Goal: Transaction & Acquisition: Download file/media

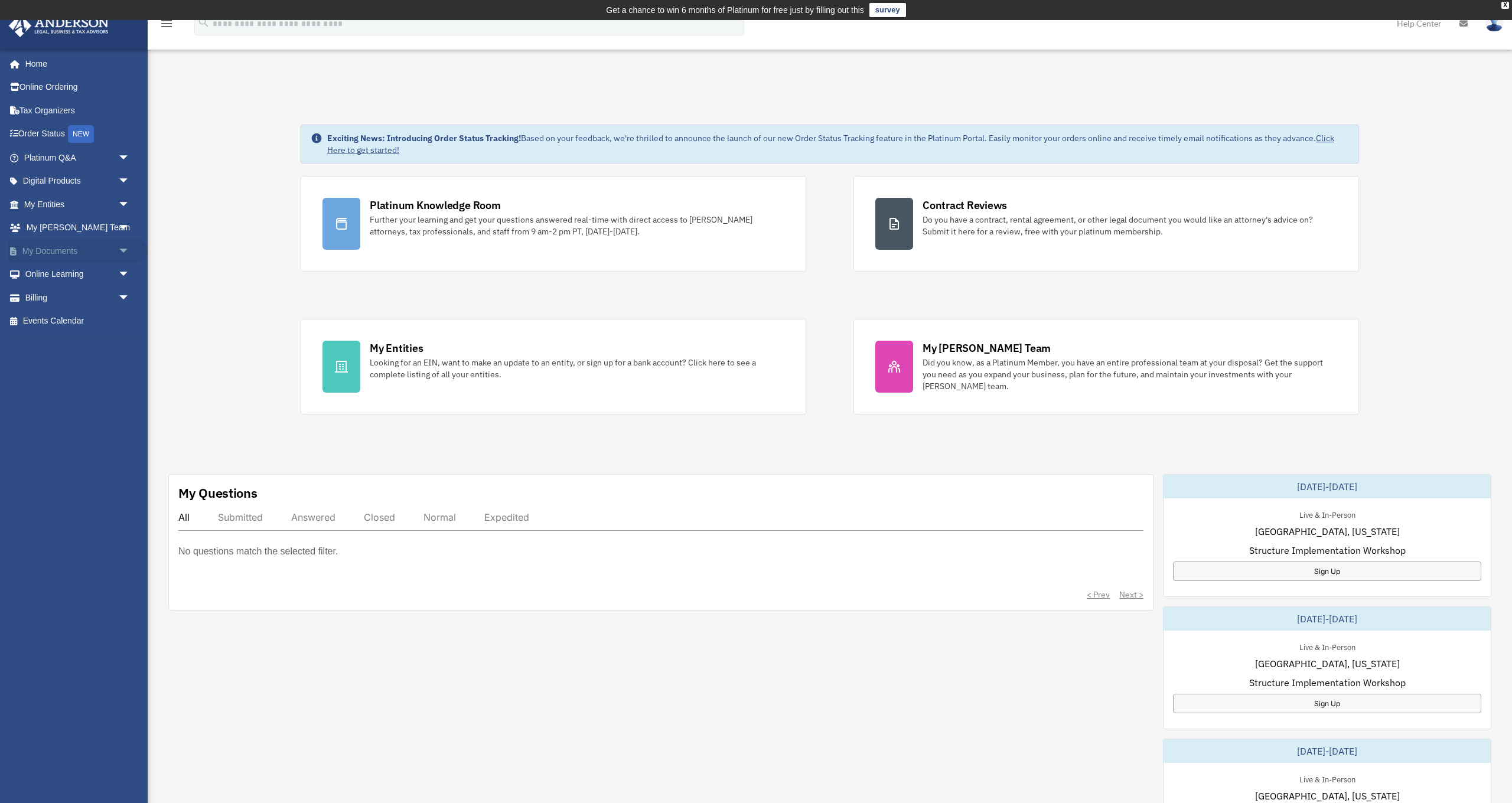
click at [124, 249] on span "arrow_drop_down" at bounding box center [129, 251] width 23 height 24
click at [56, 272] on link "Box" at bounding box center [82, 275] width 131 height 23
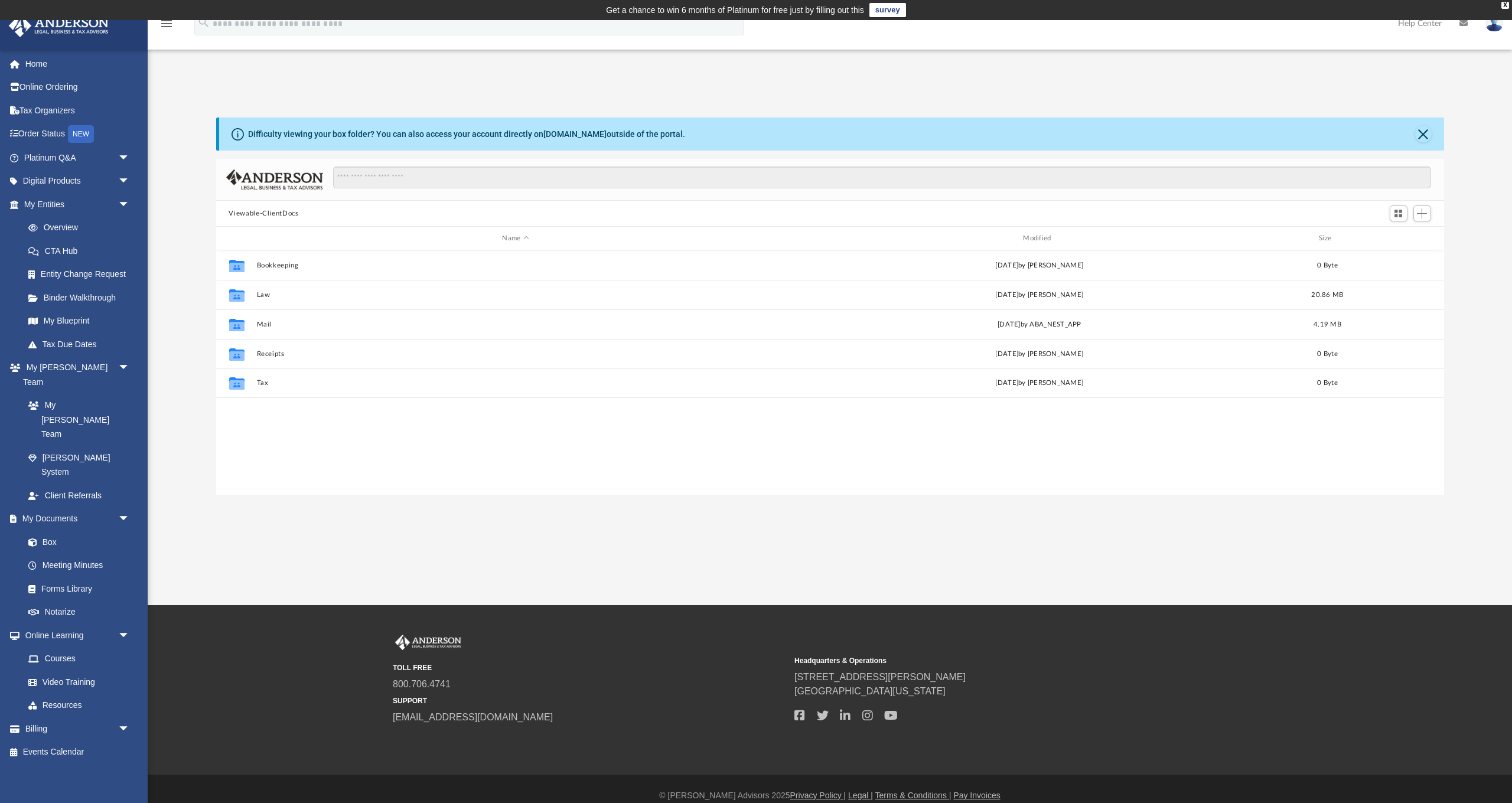
scroll to position [269, 1228]
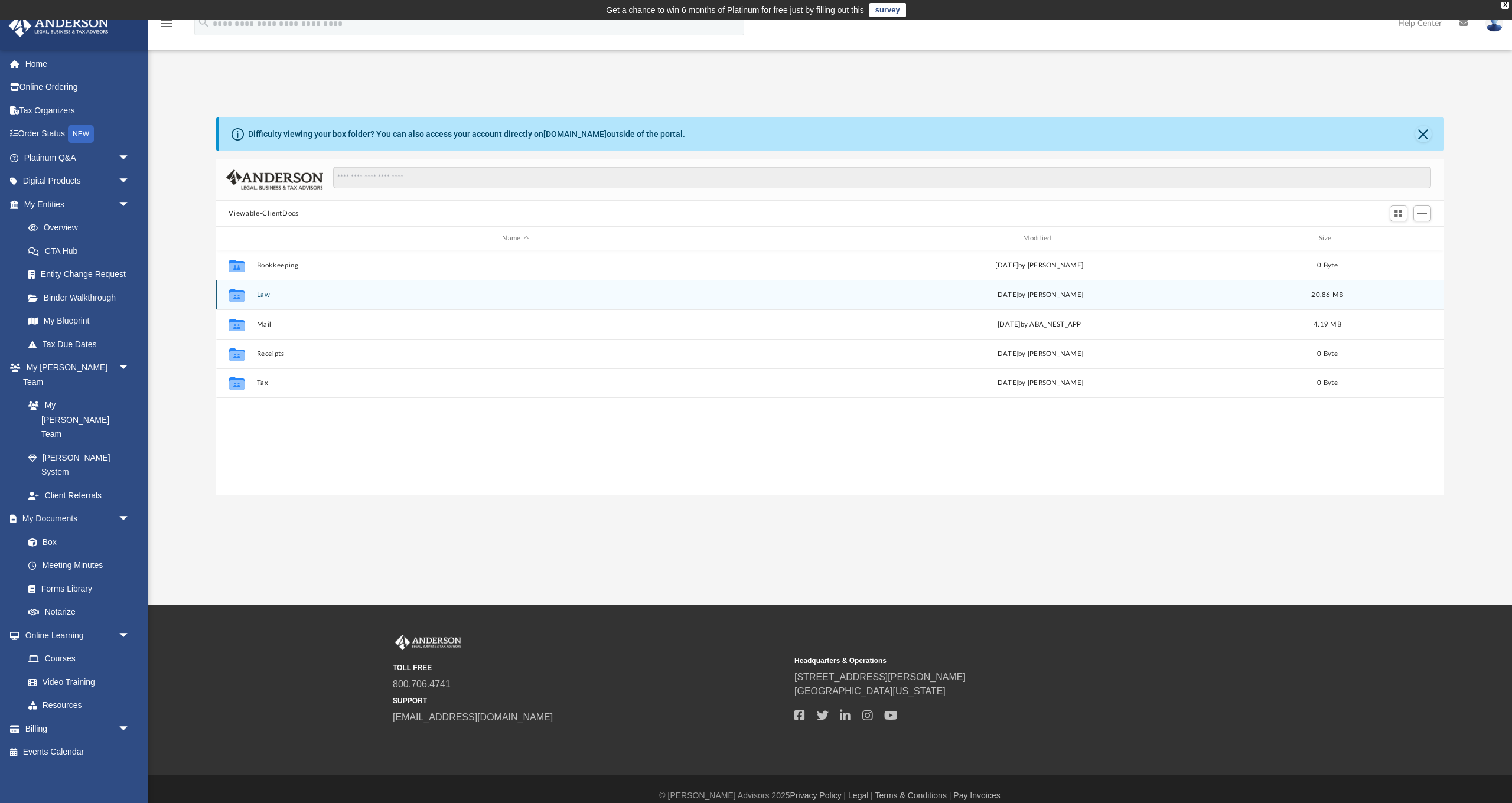
click at [263, 296] on button "Law" at bounding box center [515, 294] width 519 height 7
drag, startPoint x: 276, startPoint y: 294, endPoint x: 298, endPoint y: 305, distance: 24.6
click at [276, 294] on button "Darab, LLC" at bounding box center [515, 294] width 519 height 7
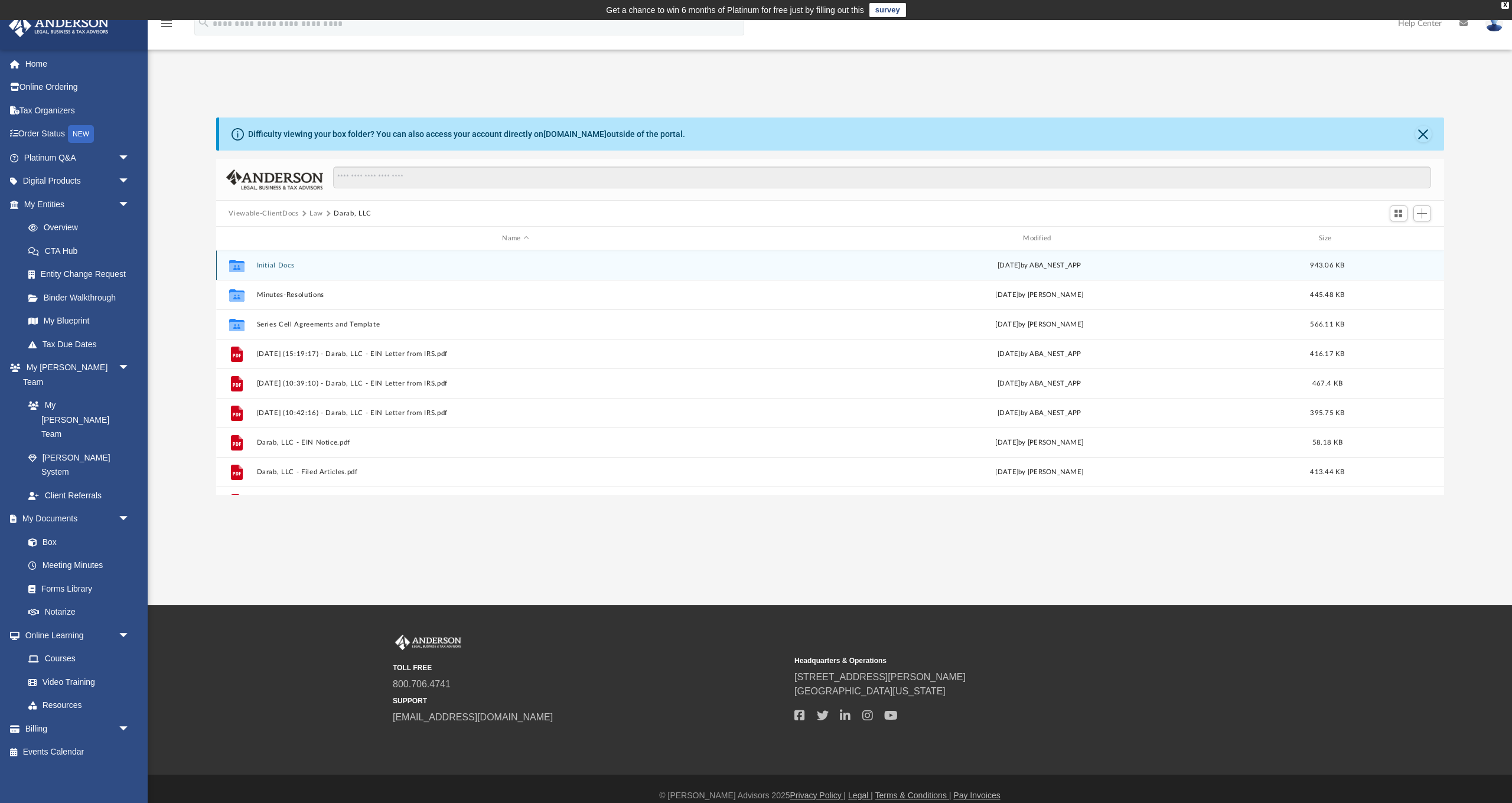
scroll to position [2, 0]
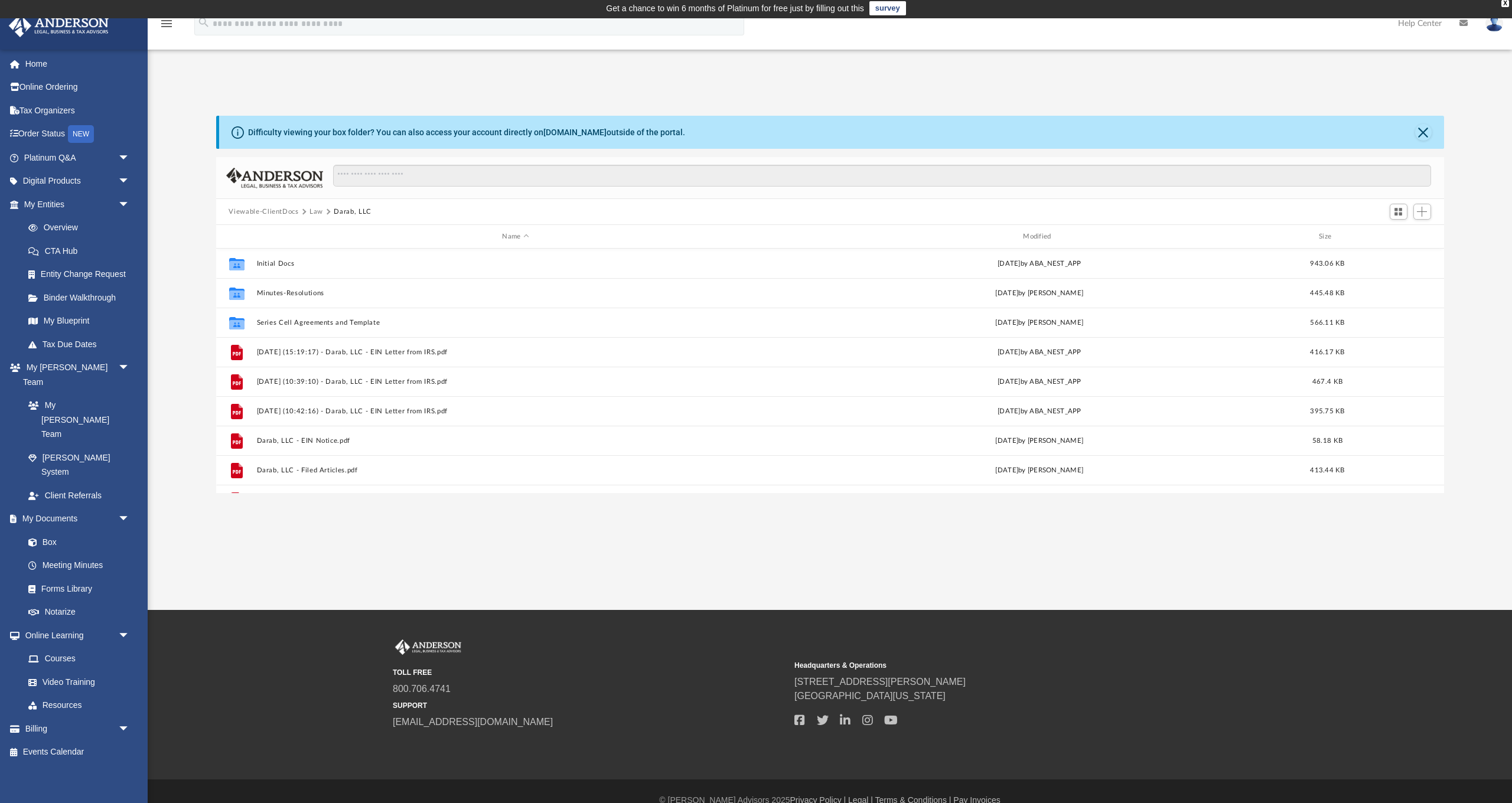
click at [1423, 130] on button "Close" at bounding box center [1423, 132] width 17 height 17
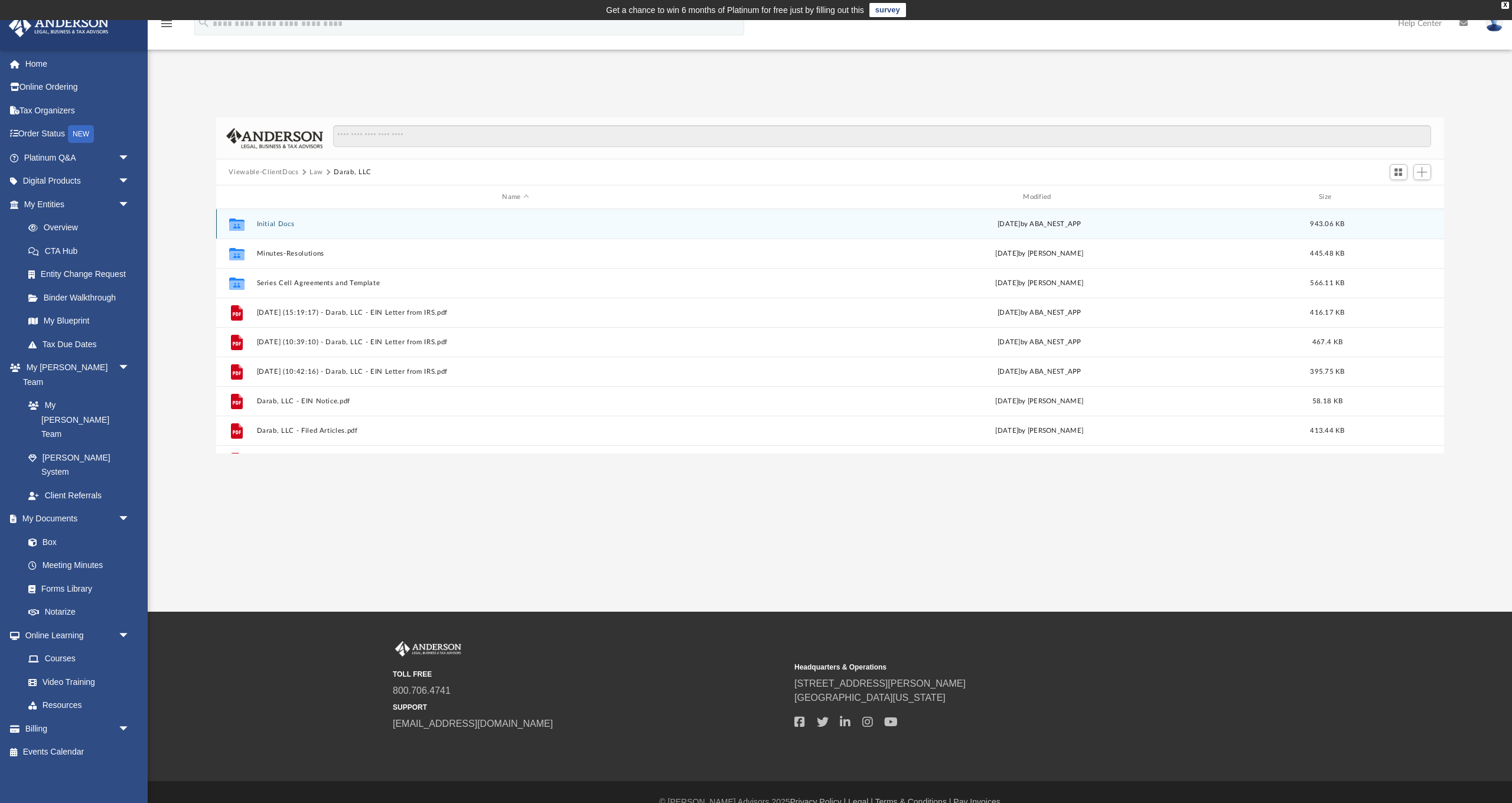
scroll to position [0, 0]
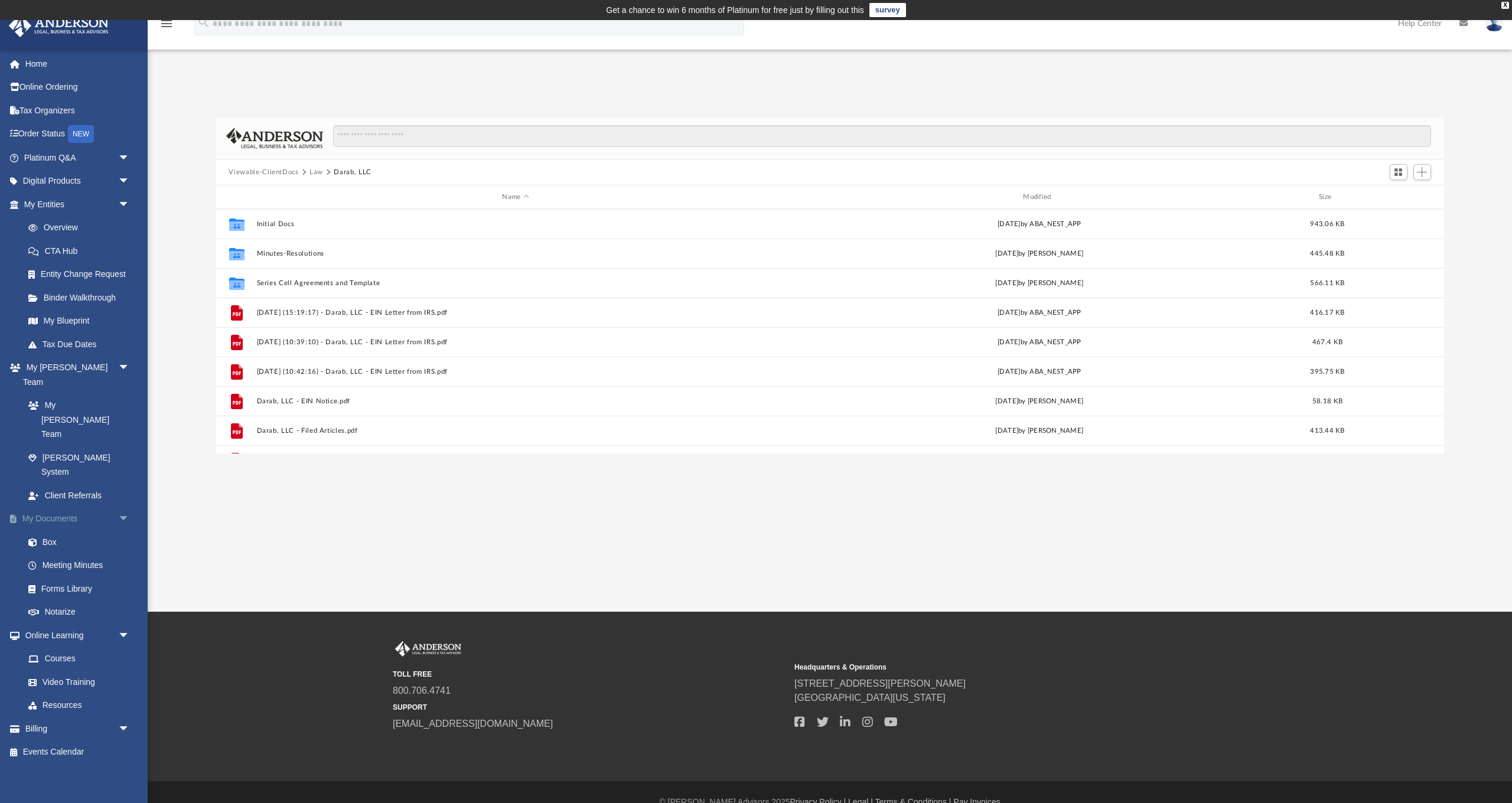
click at [66, 507] on link "My Documents arrow_drop_down" at bounding box center [78, 518] width 139 height 23
click at [52, 530] on link "Box" at bounding box center [82, 542] width 131 height 23
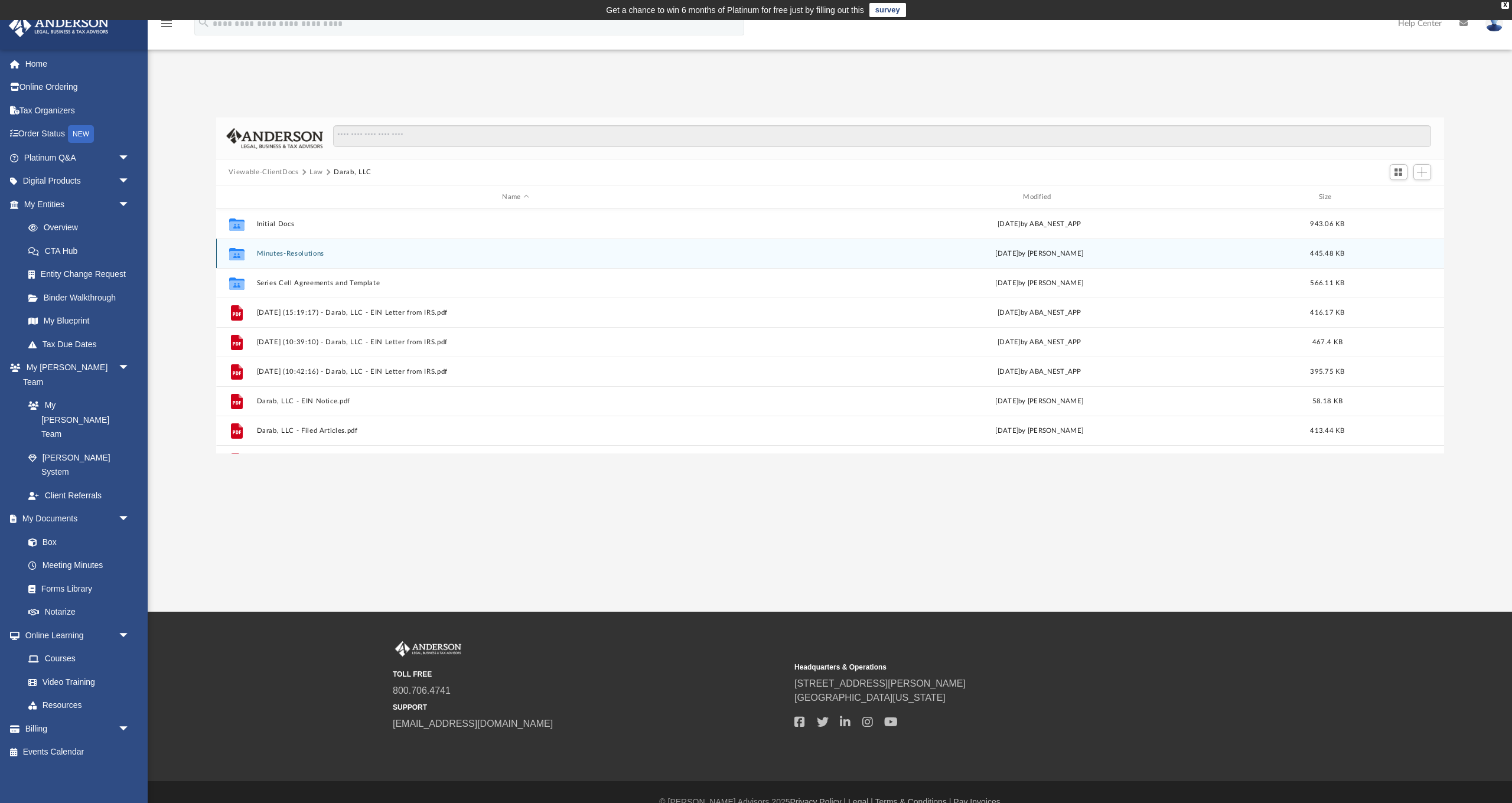
click at [300, 255] on button "Minutes-Resolutions" at bounding box center [515, 253] width 519 height 7
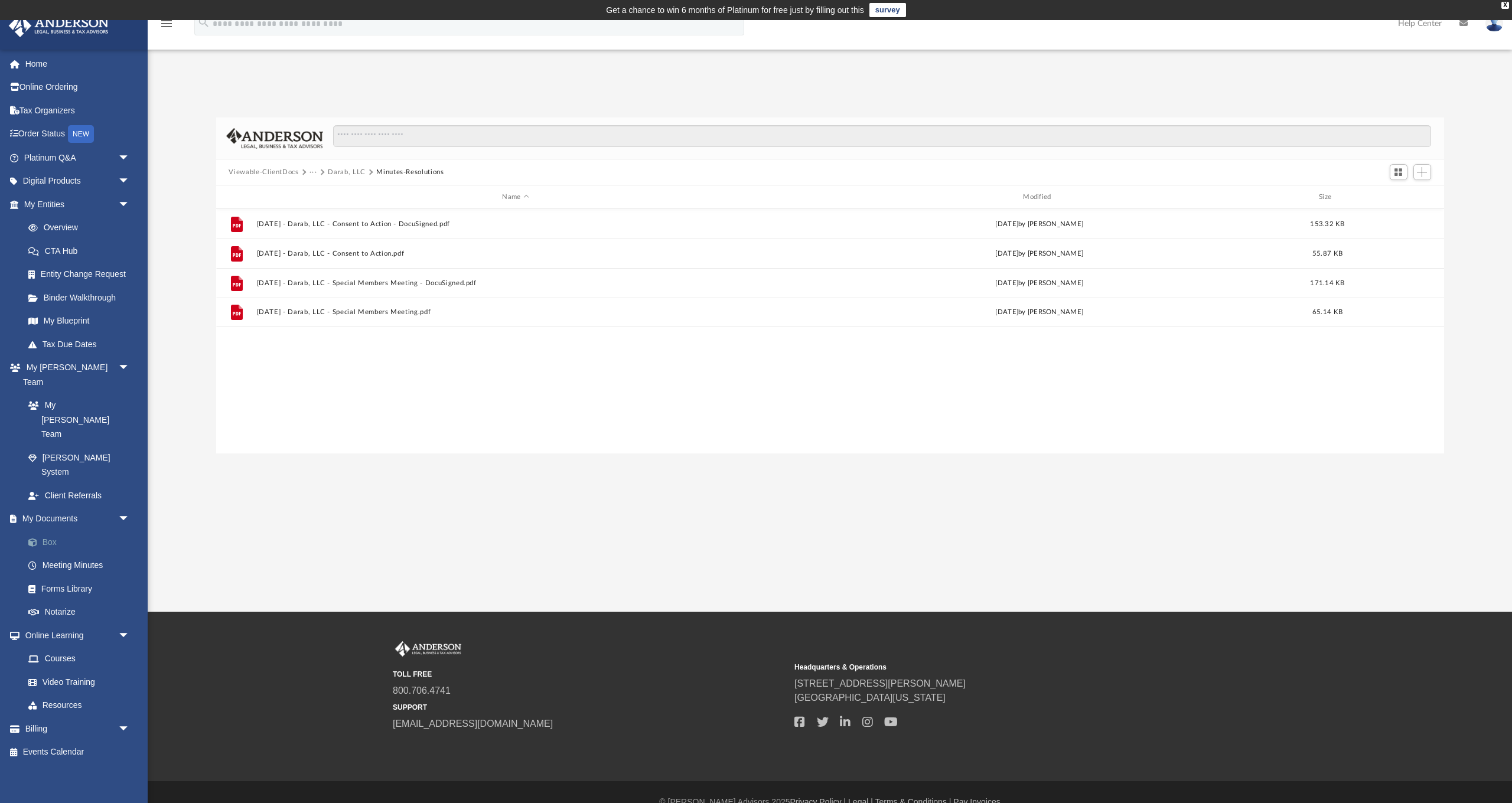
click at [51, 530] on link "Box" at bounding box center [82, 542] width 131 height 23
click at [37, 64] on link "Home" at bounding box center [78, 64] width 139 height 23
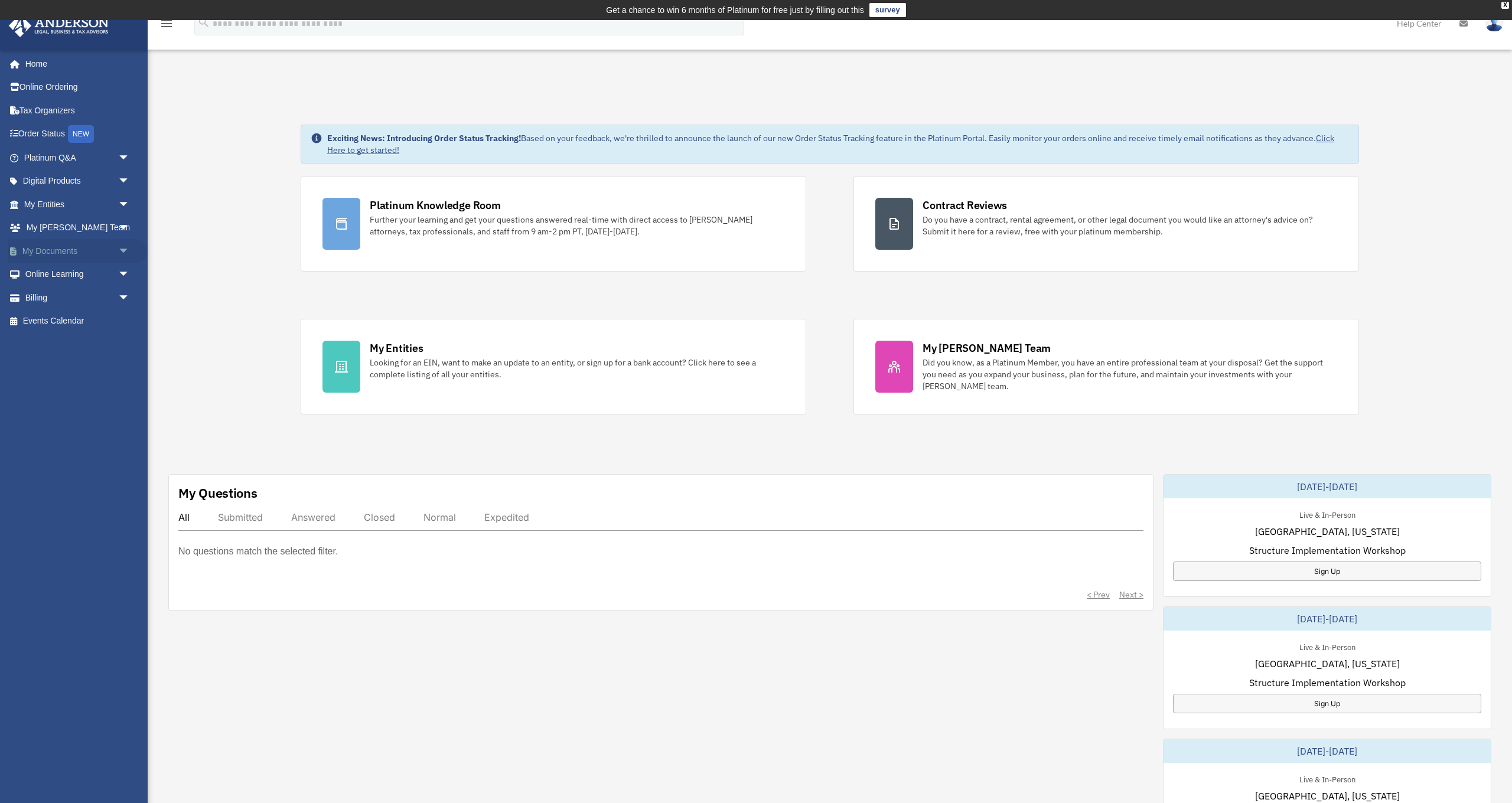
click at [124, 248] on span "arrow_drop_down" at bounding box center [129, 251] width 23 height 24
click at [50, 274] on link "Box" at bounding box center [82, 275] width 131 height 23
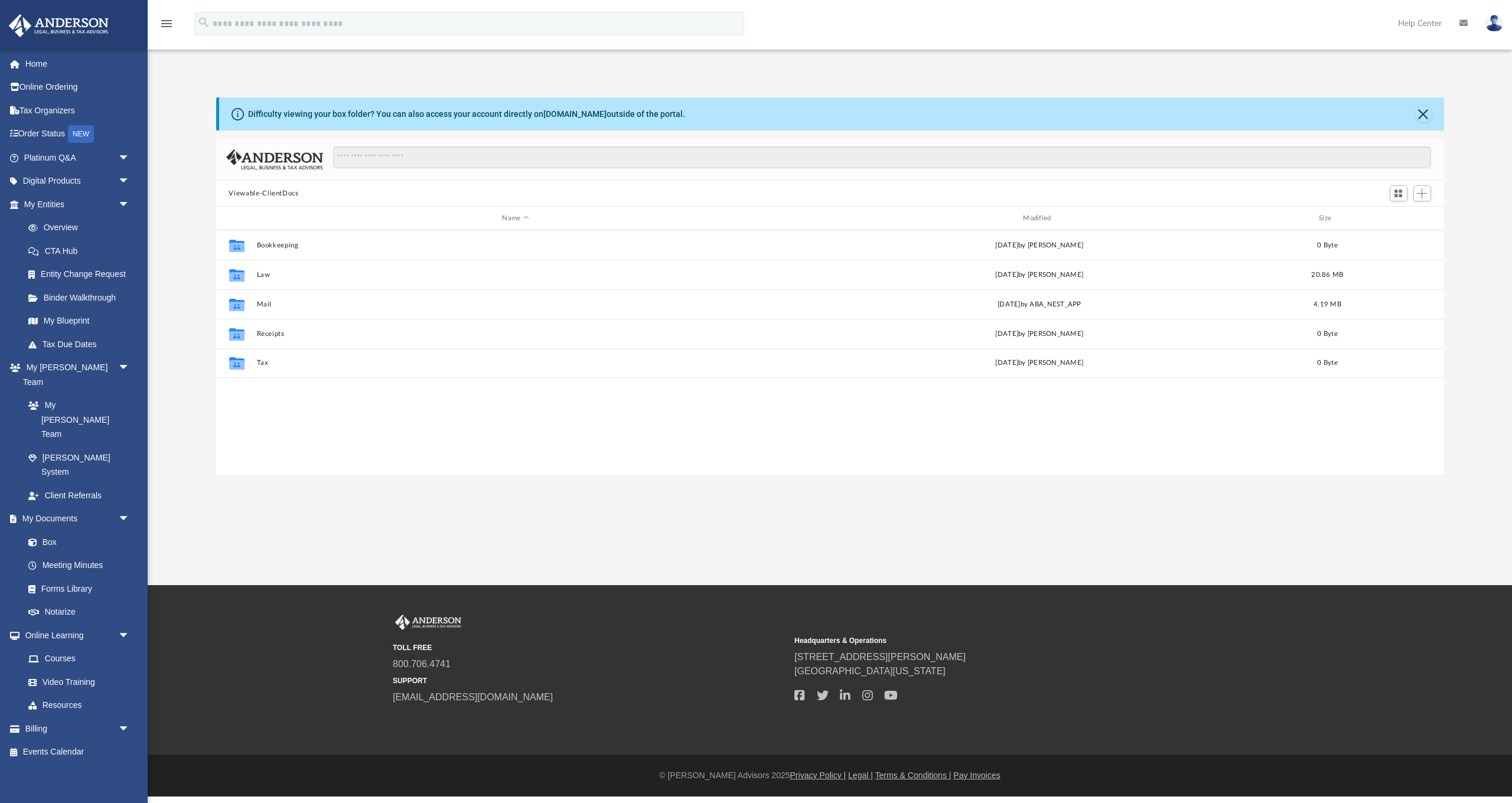
scroll to position [1, 1]
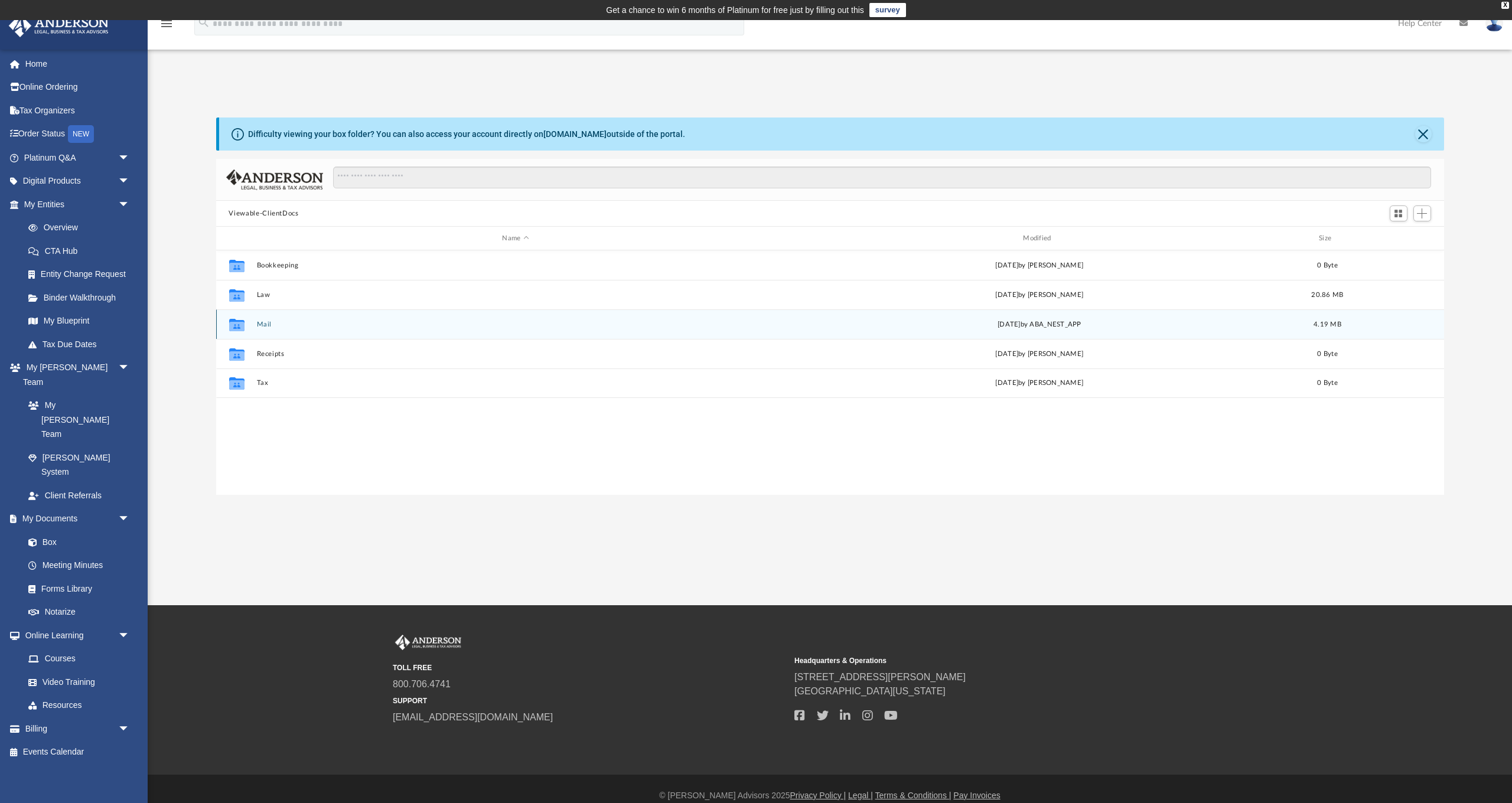
click at [269, 326] on button "Mail" at bounding box center [515, 324] width 519 height 7
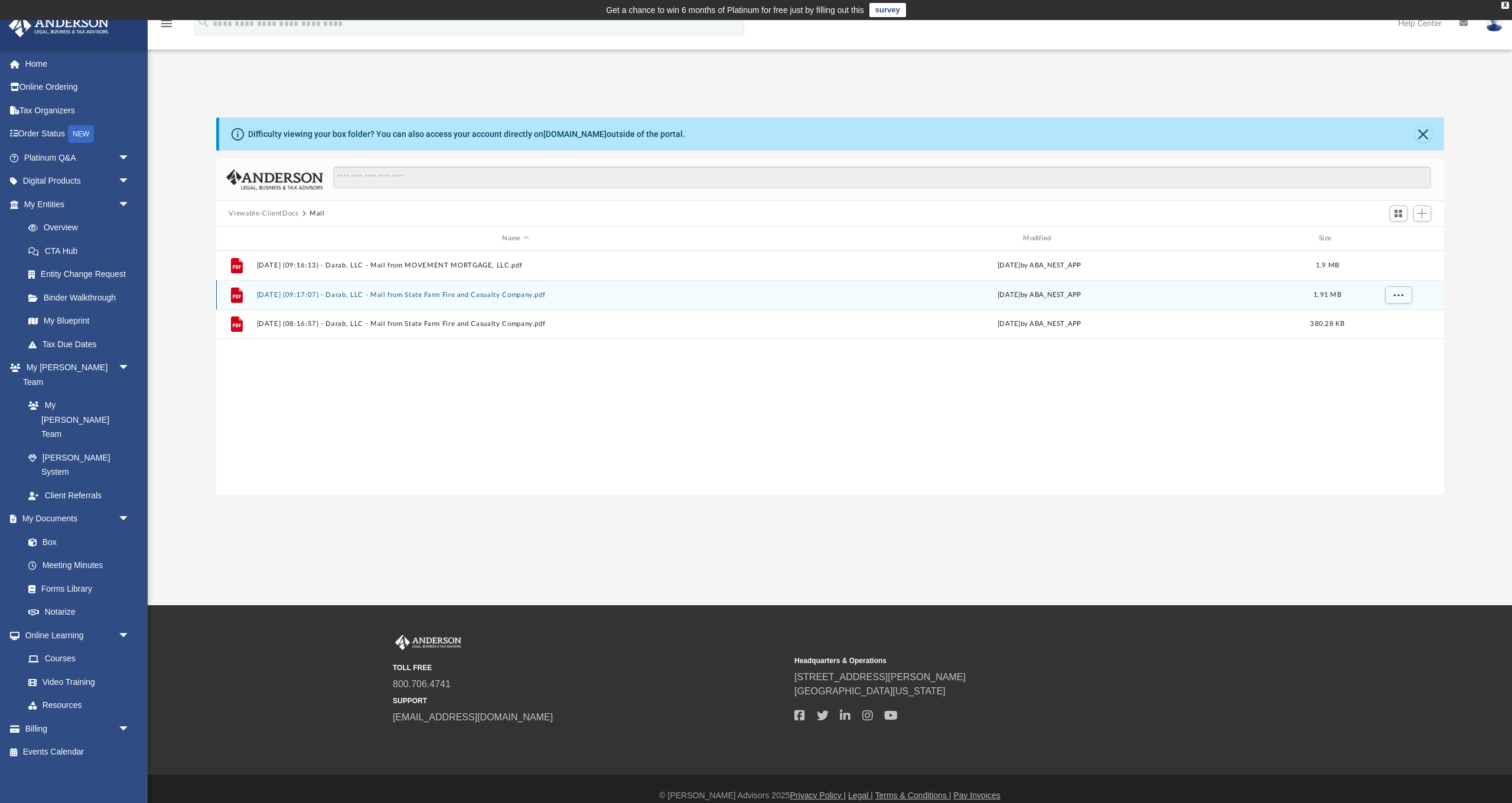
click at [462, 299] on div "File [DATE] (09:17:07) - Darab, LLC - Mail from State Farm Fire and Casualty Co…" at bounding box center [831, 294] width 1228 height 30
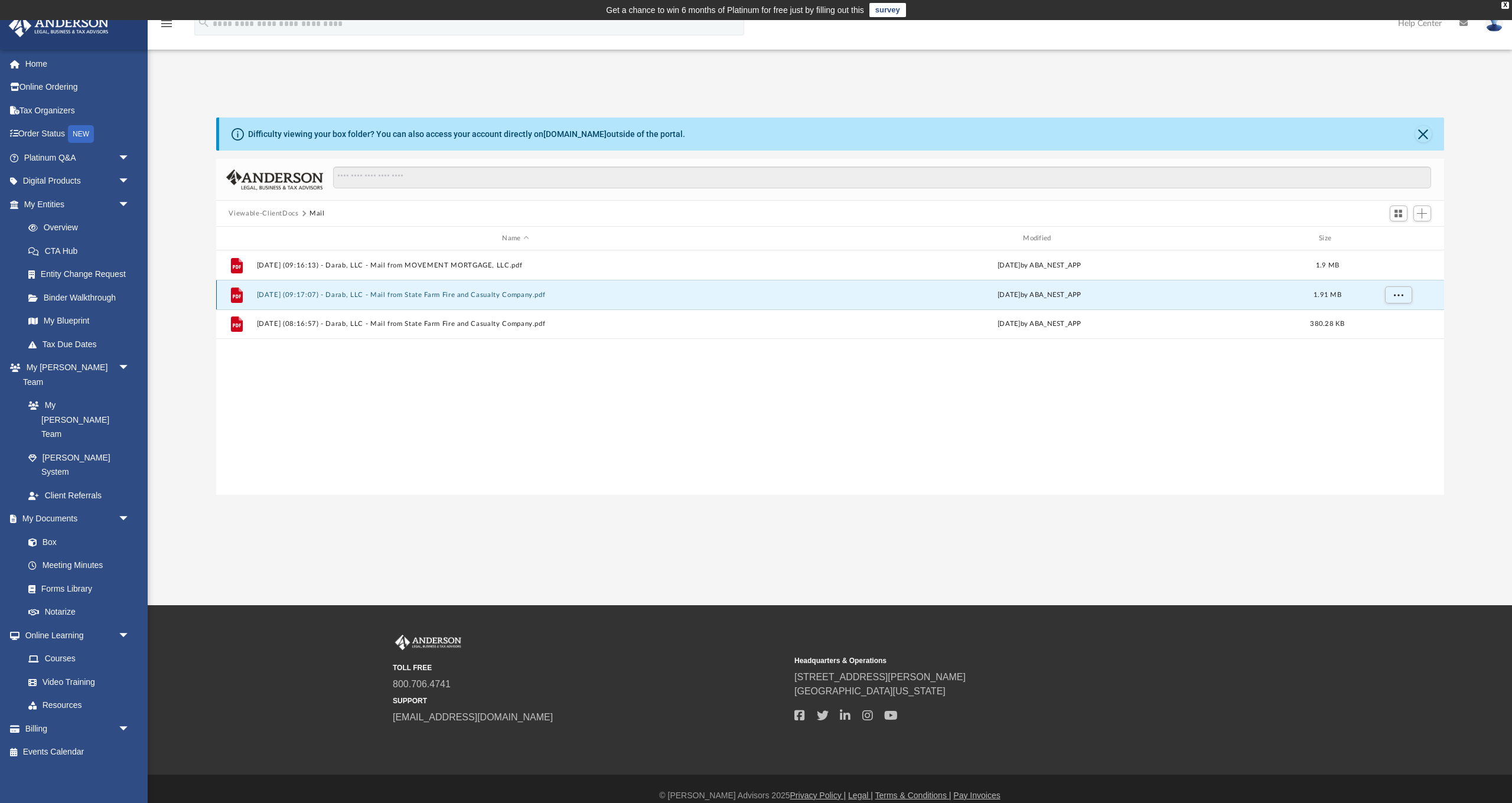
click at [462, 299] on div "File 2025.07.03 (09:17:07) - Darab, LLC - Mail from State Farm Fire and Casualt…" at bounding box center [831, 294] width 1228 height 30
click at [467, 297] on button "2025.07.03 (09:17:07) - Darab, LLC - Mail from State Farm Fire and Casualty Com…" at bounding box center [515, 294] width 519 height 7
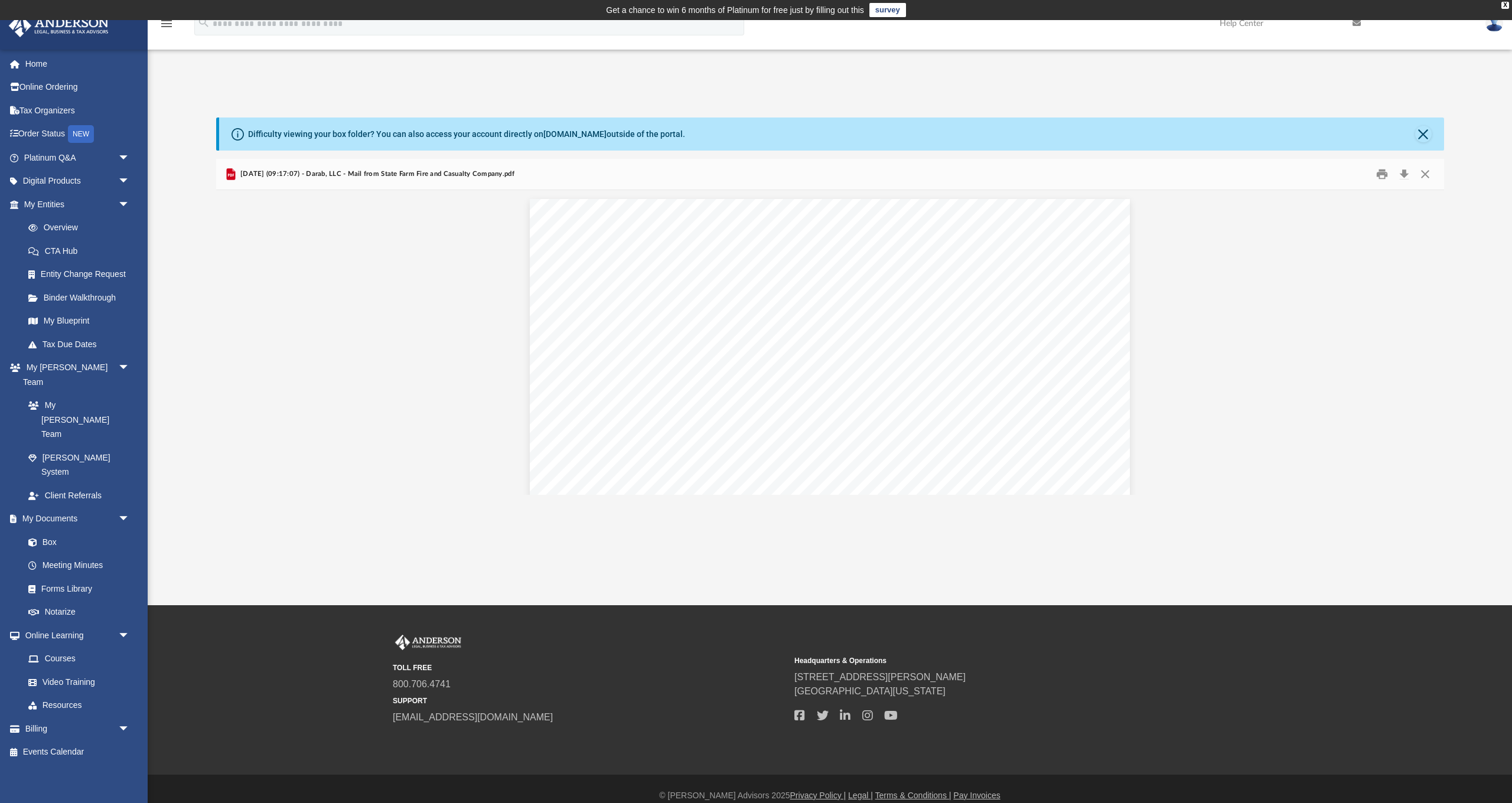
scroll to position [0, 0]
click at [1402, 173] on button "Download" at bounding box center [1405, 174] width 22 height 18
click at [1423, 136] on button "Close" at bounding box center [1423, 134] width 17 height 17
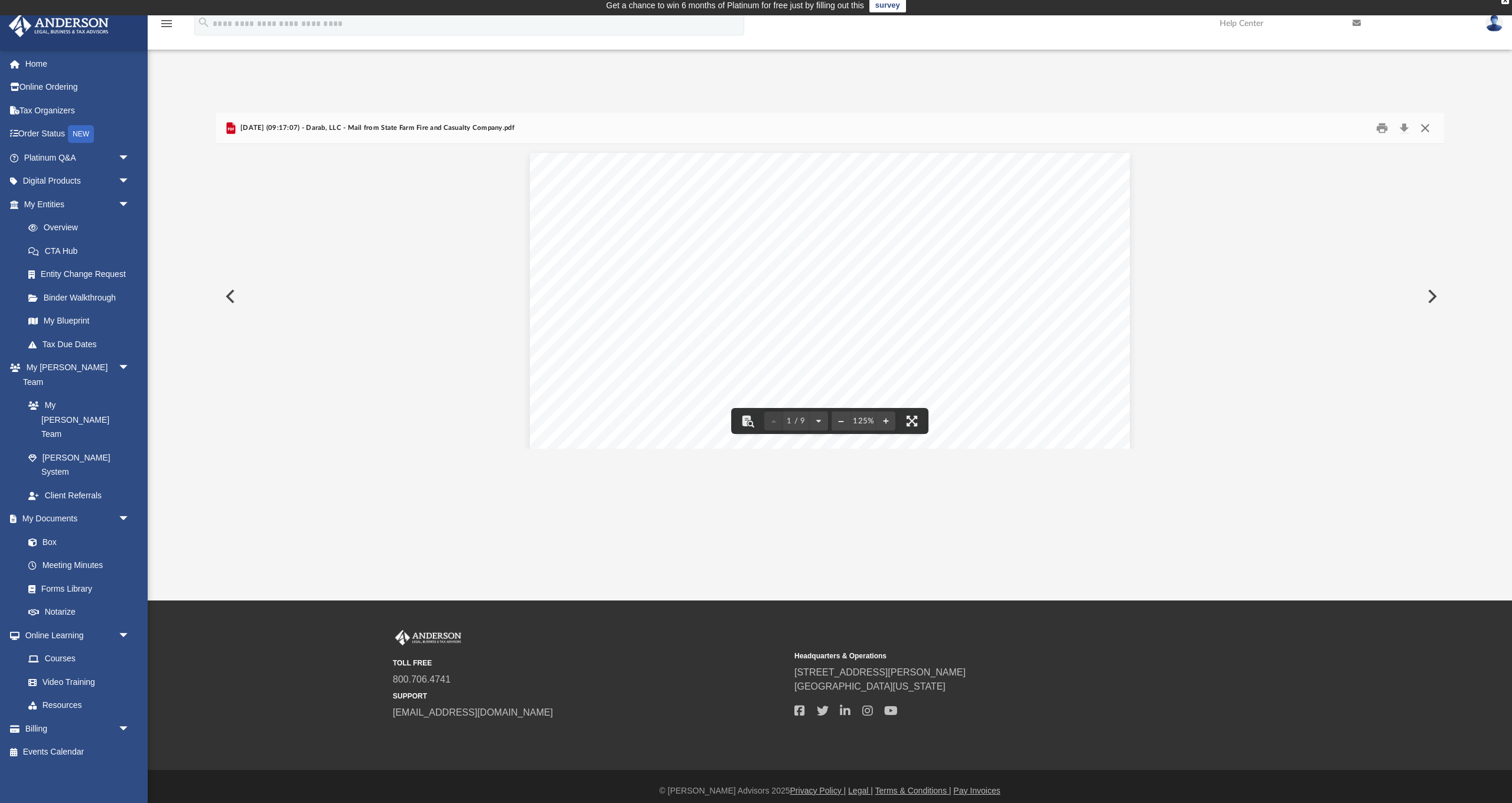
scroll to position [2, 0]
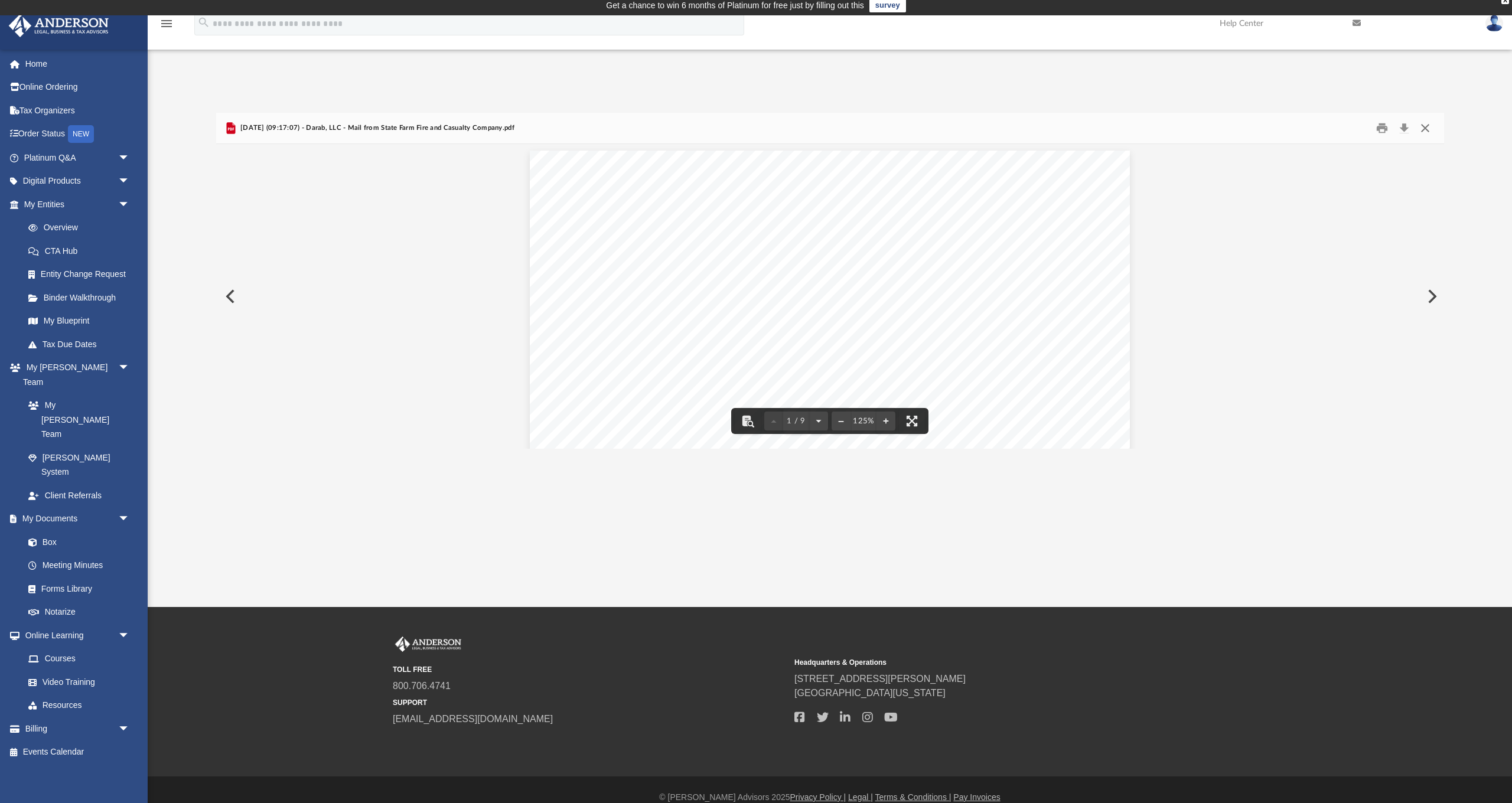
click at [1424, 128] on button "Close" at bounding box center [1426, 129] width 22 height 18
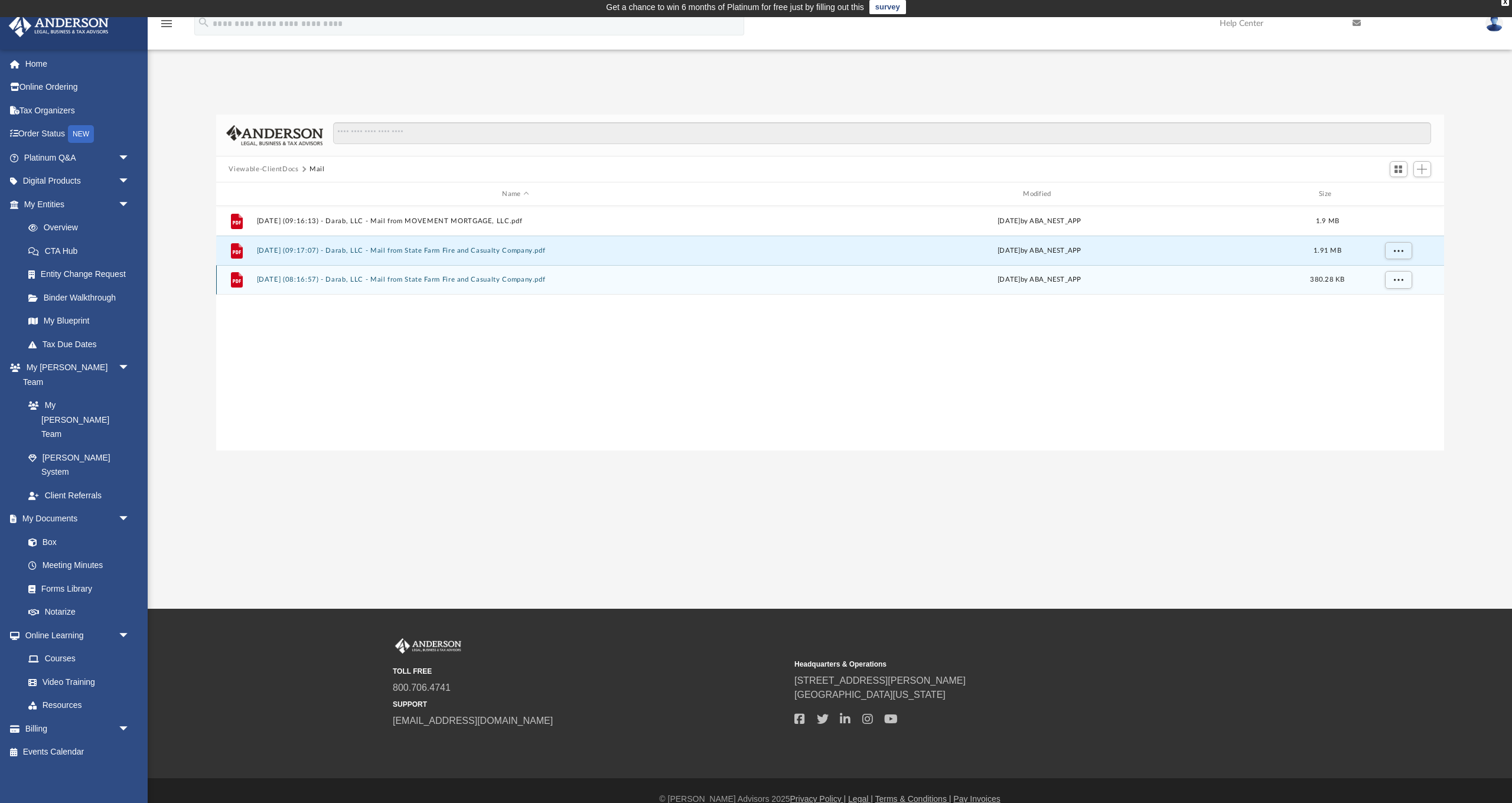
click at [554, 285] on div "File 2025.07.11 (08:16:57) - Darab, LLC - Mail from State Farm Fire and Casualt…" at bounding box center [831, 280] width 1228 height 30
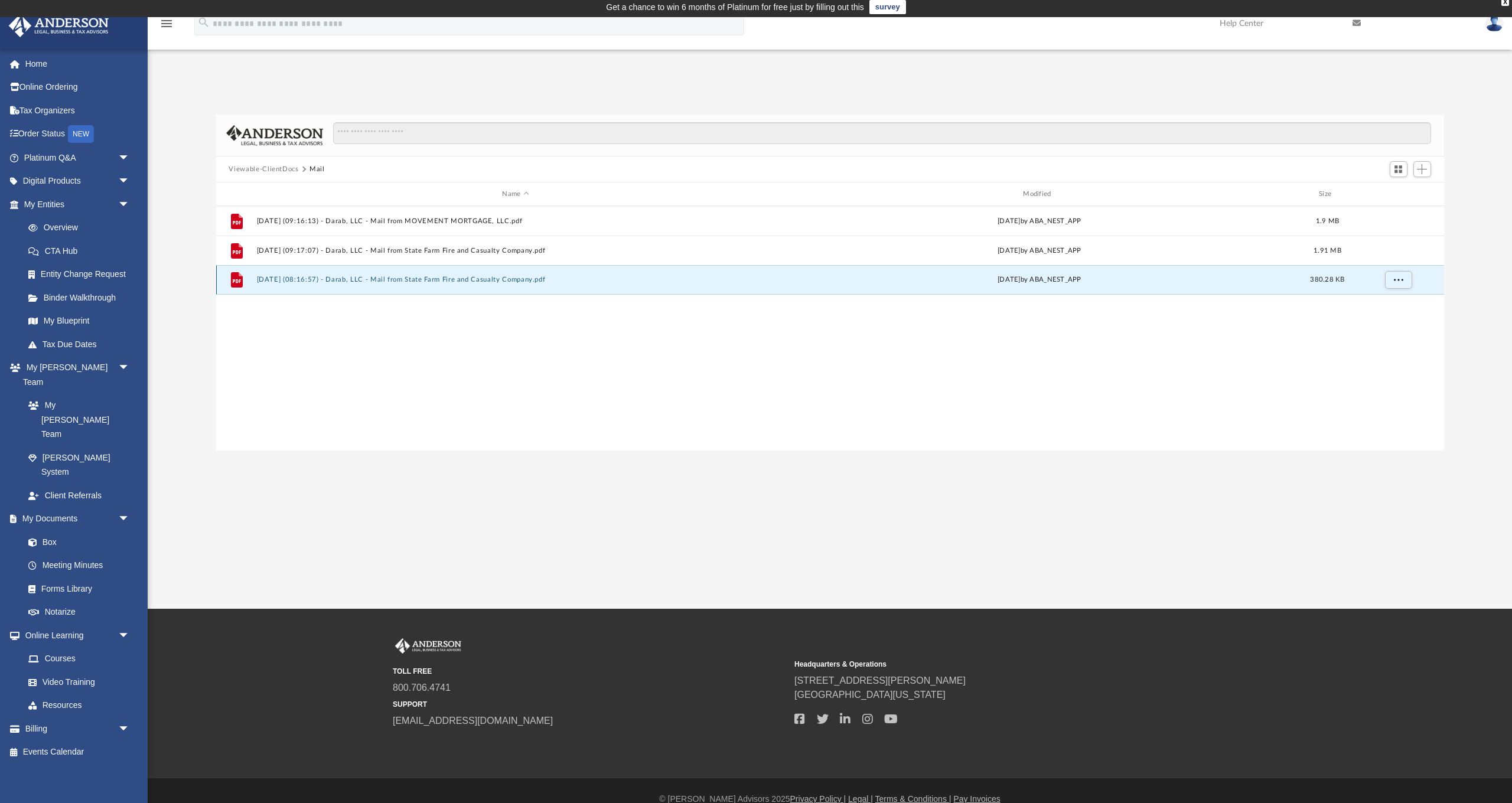
click at [572, 279] on button "2025.07.11 (08:16:57) - Darab, LLC - Mail from State Farm Fire and Casualty Com…" at bounding box center [515, 279] width 519 height 7
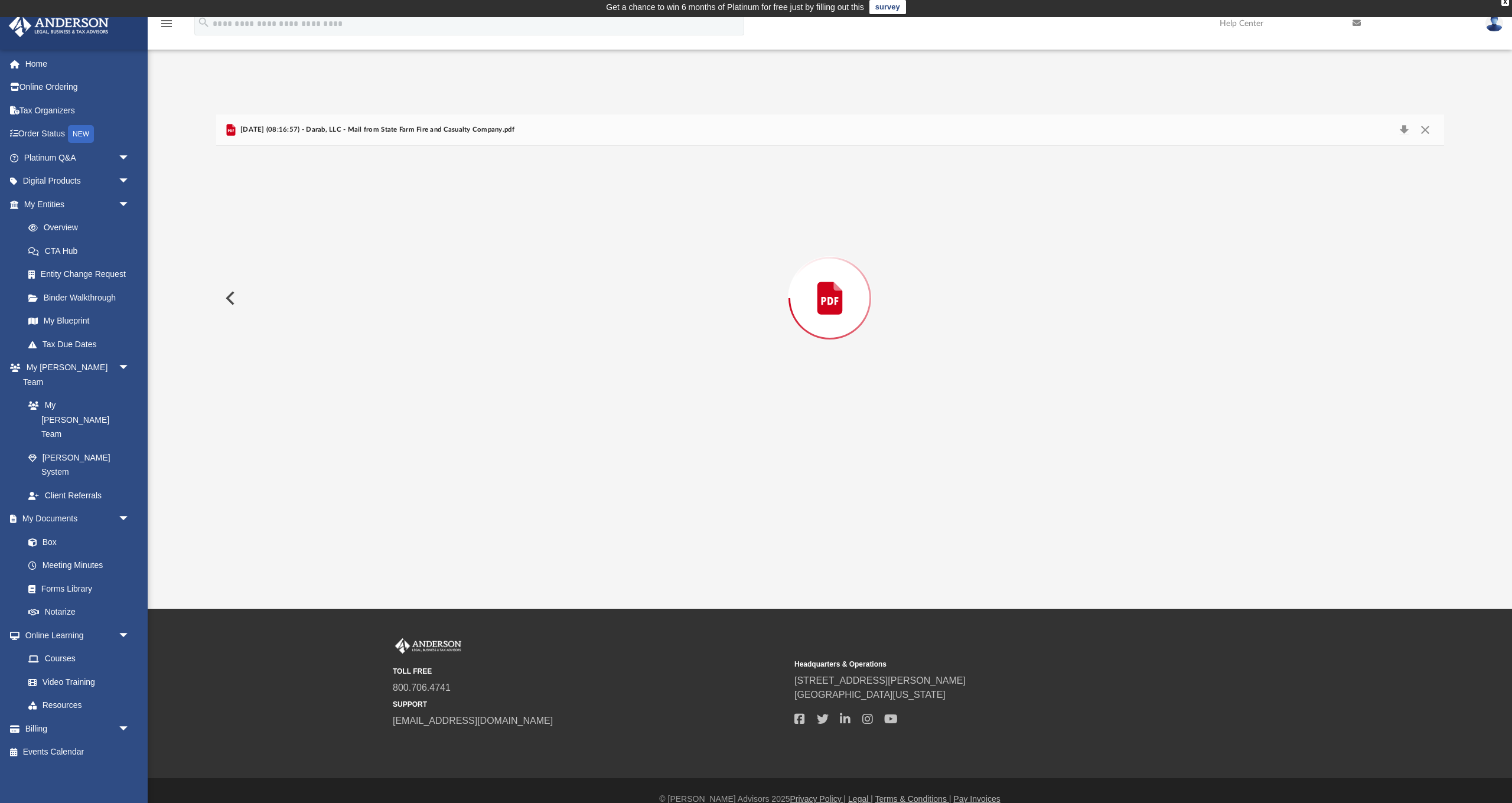
click at [572, 279] on div "Preview" at bounding box center [831, 298] width 1228 height 304
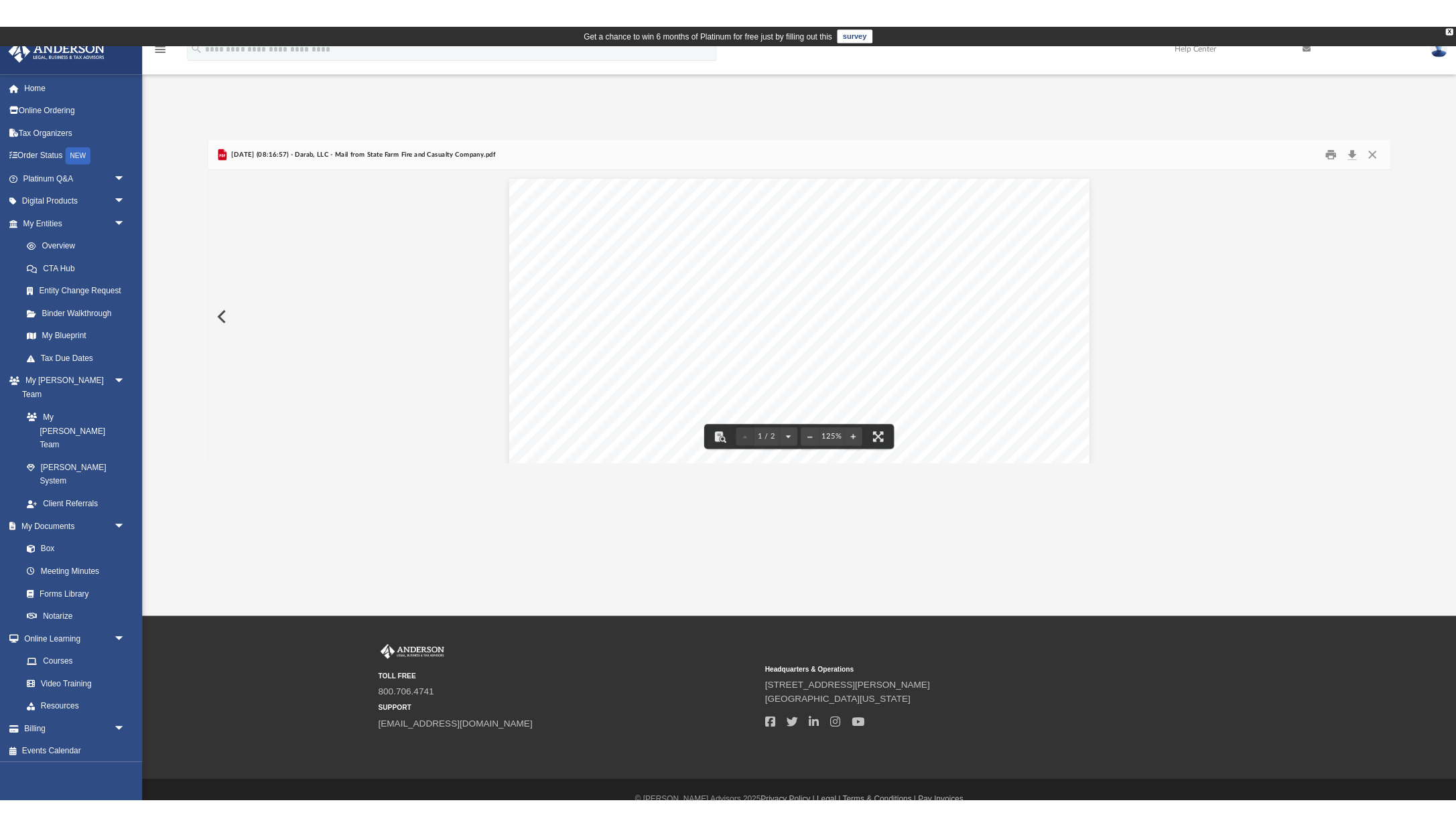
scroll to position [0, 0]
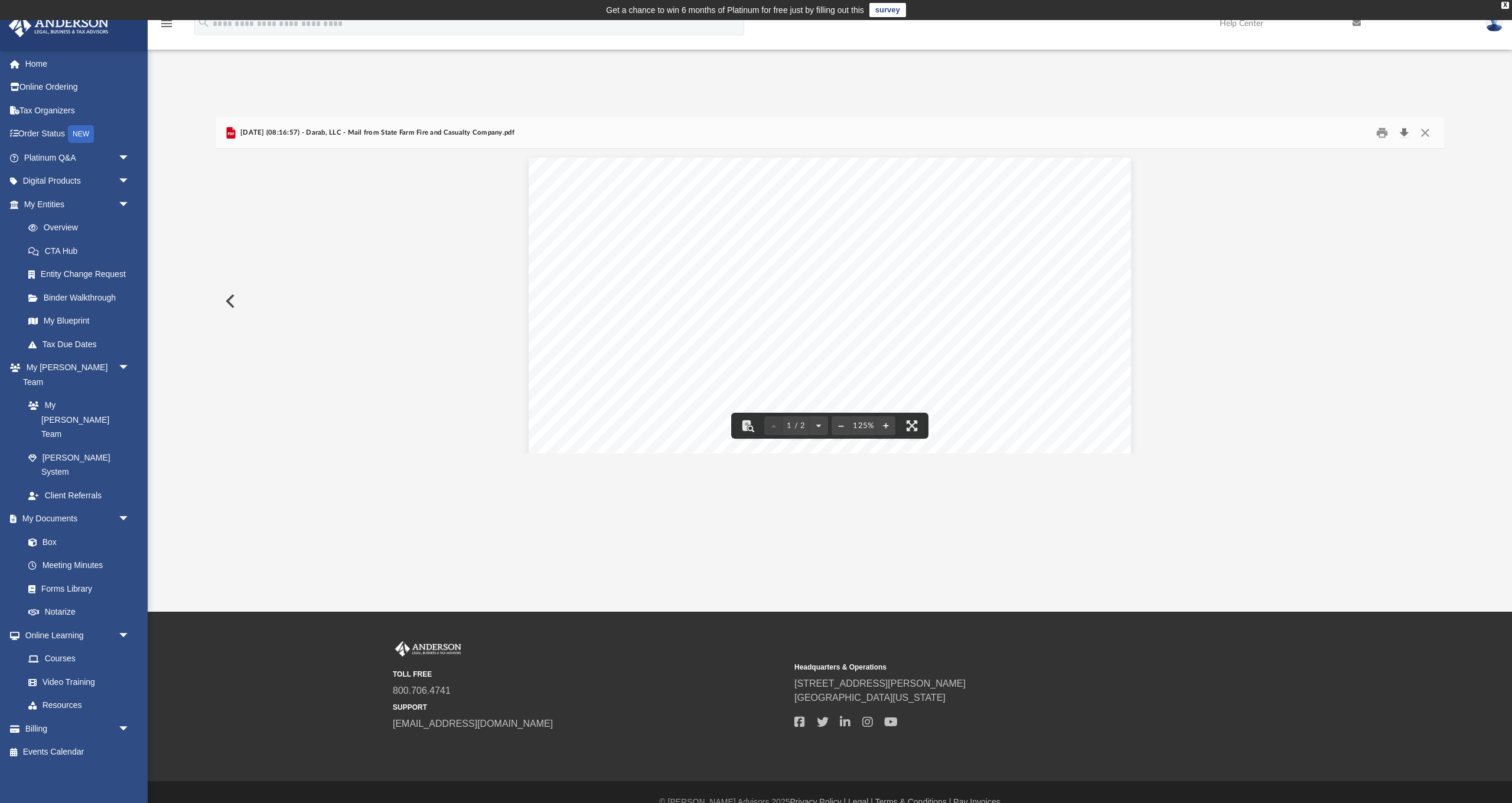
click at [1405, 132] on button "Download" at bounding box center [1405, 133] width 22 height 18
click at [1425, 130] on button "Close" at bounding box center [1426, 133] width 22 height 18
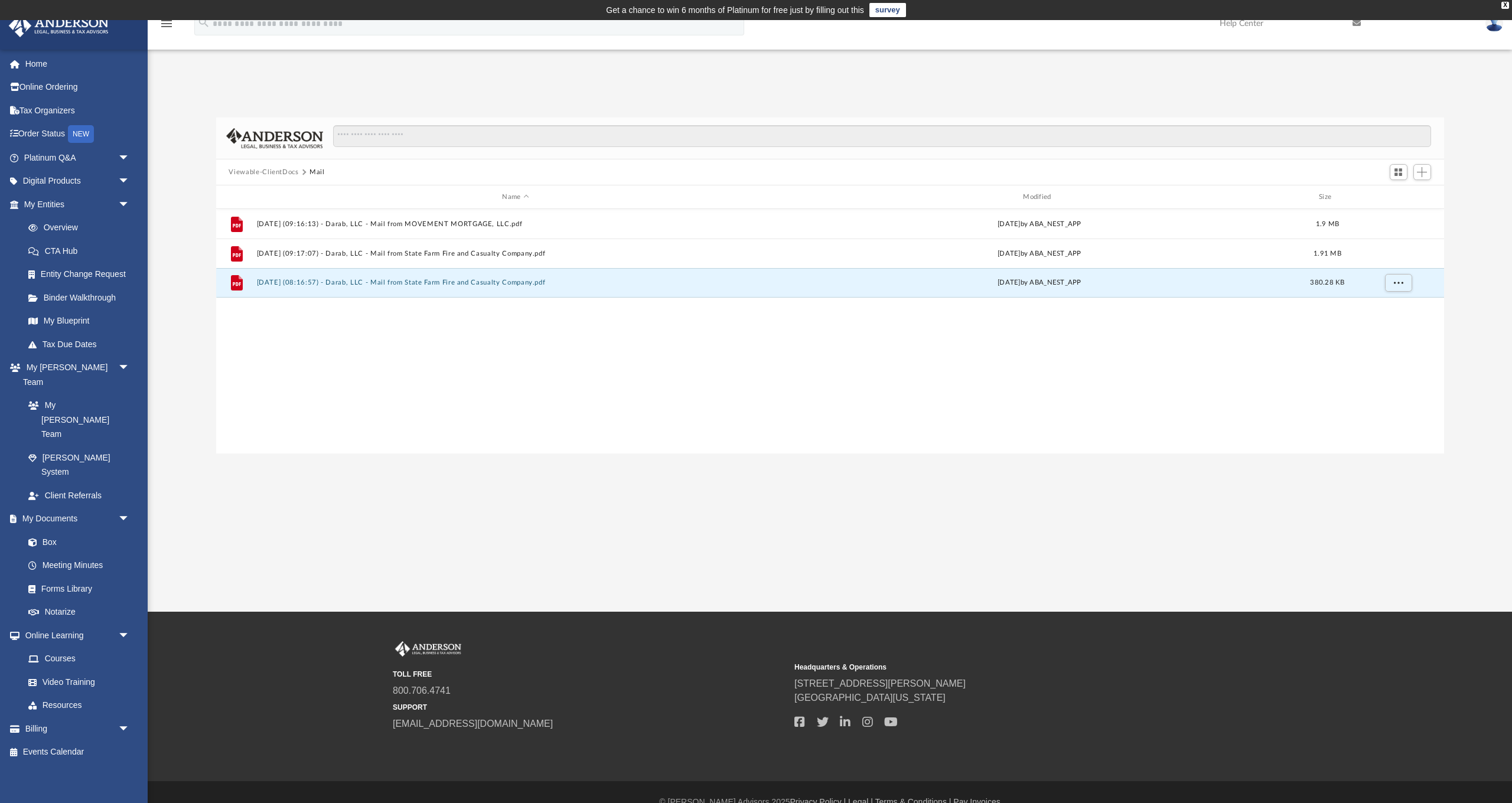
click at [934, 522] on div "App ekongb@yahoo.com Sign Out ekongb@yahoo.com Home Online Ordering Tax Organiz…" at bounding box center [756, 315] width 1512 height 591
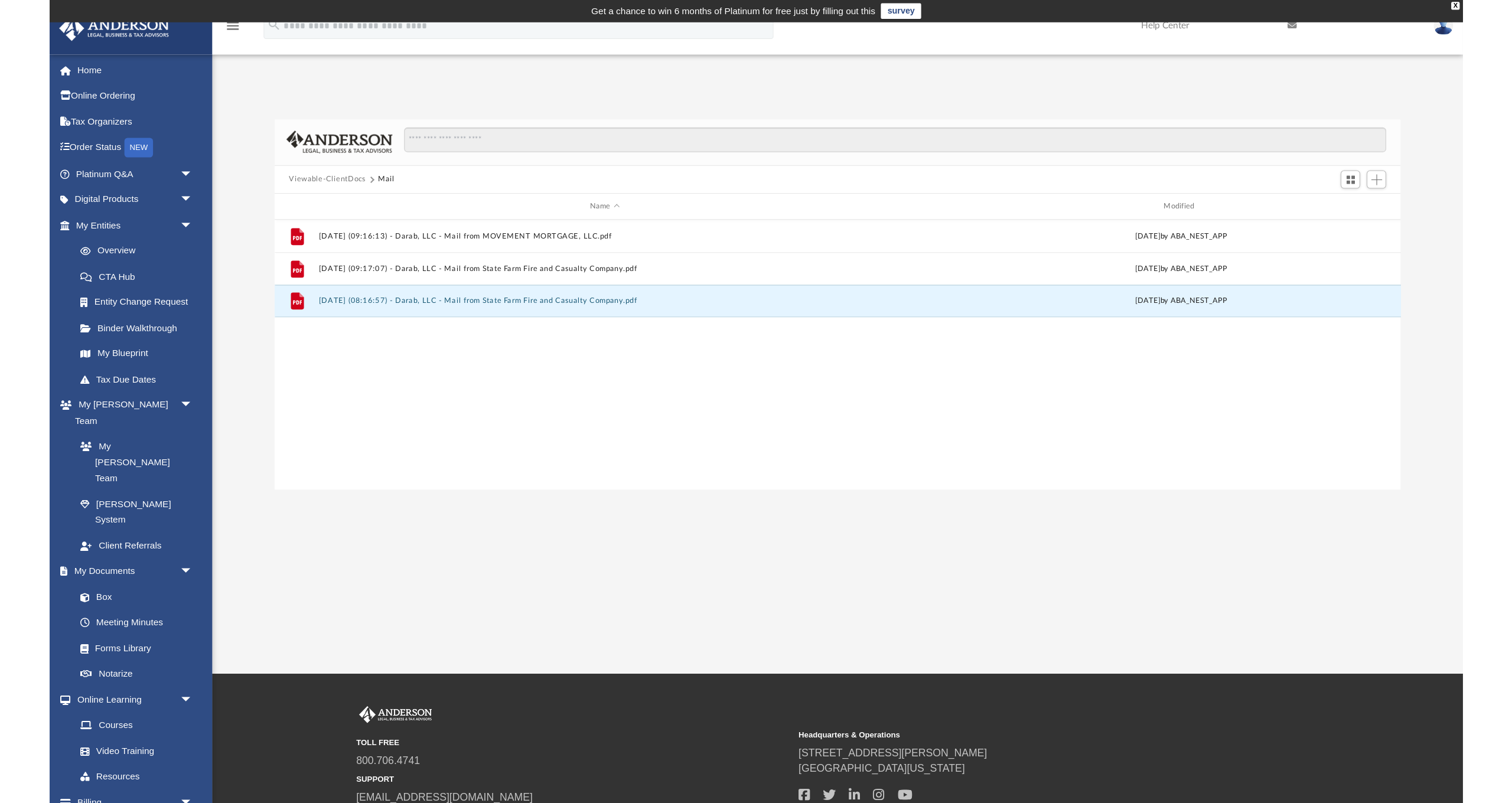
scroll to position [269, 1228]
